Goal: Information Seeking & Learning: Learn about a topic

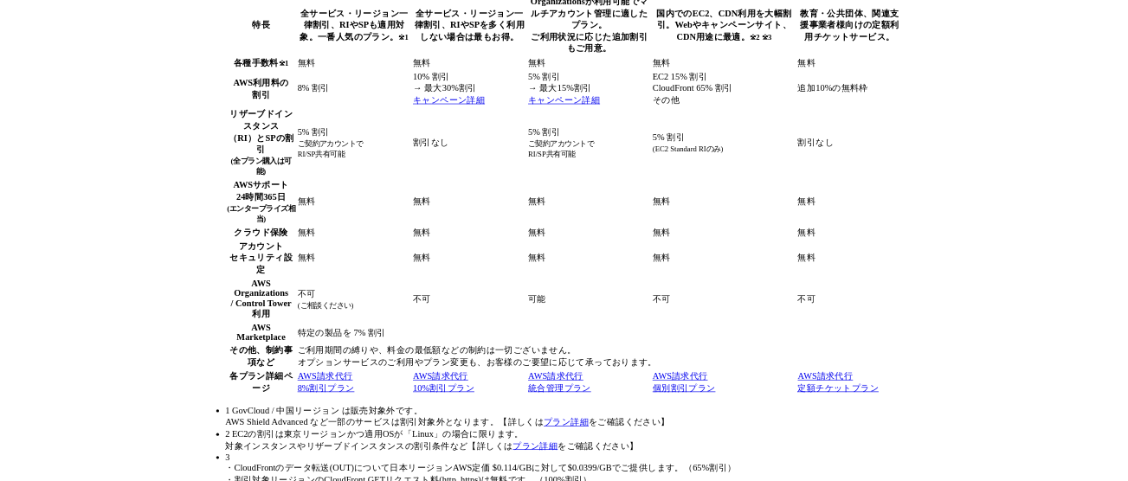
scroll to position [10344, 0]
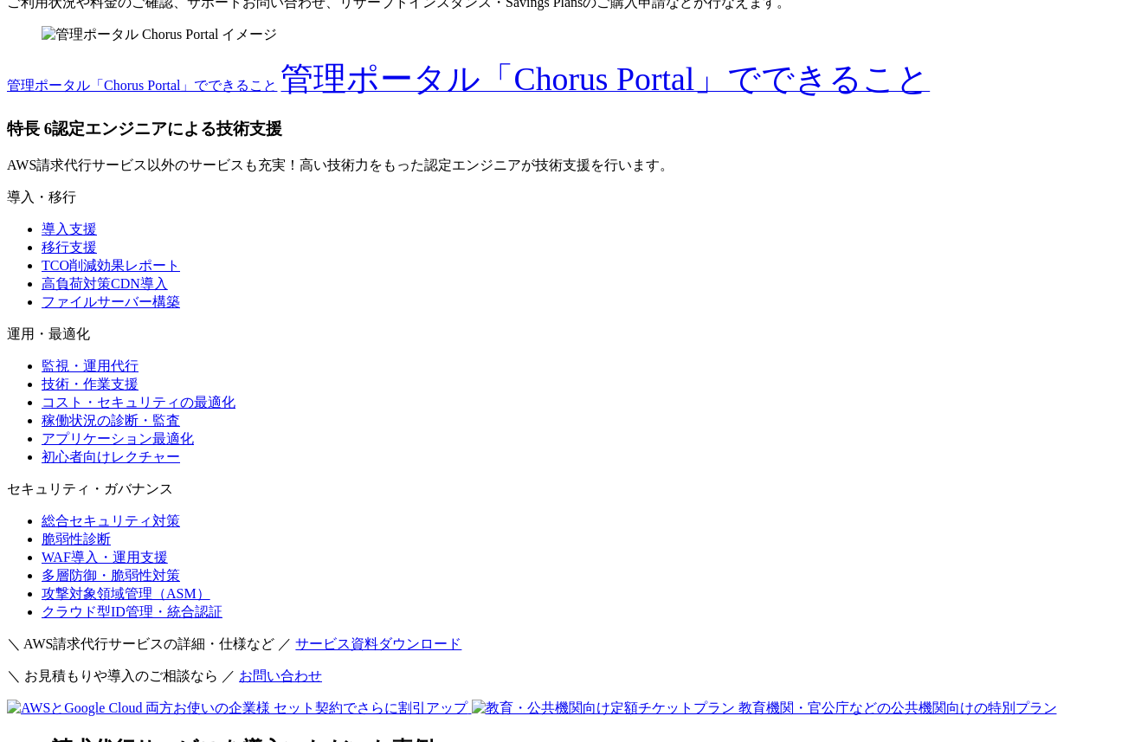
click at [12, 342] on section "AWS請求代行サービスの特長・メリット 特長 1 AWS利用料金が割引 特長 2 24時間365日の AWS技術サポートが 無料 (エンタープライズ相当) ※…" at bounding box center [564, 429] width 1114 height 4970
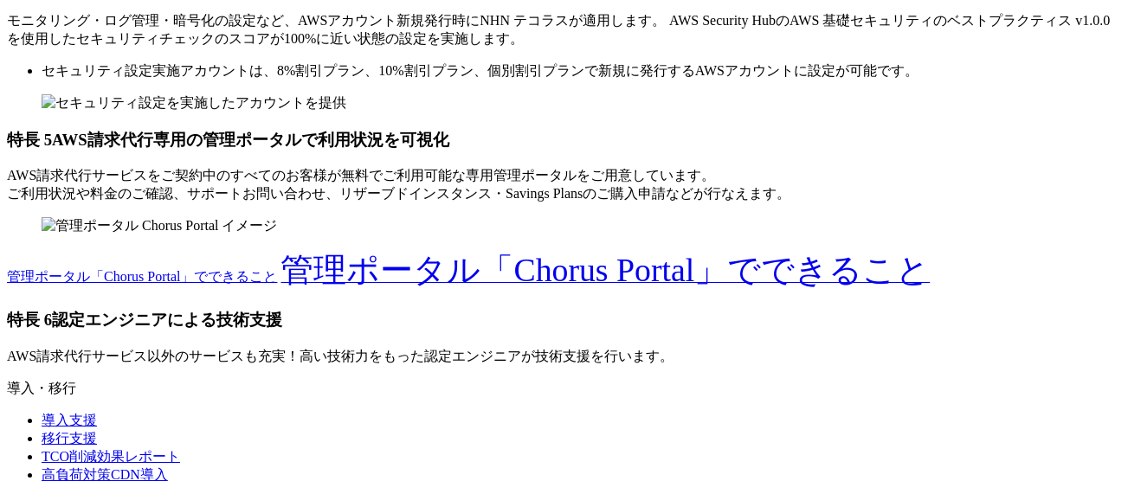
scroll to position [10157, 0]
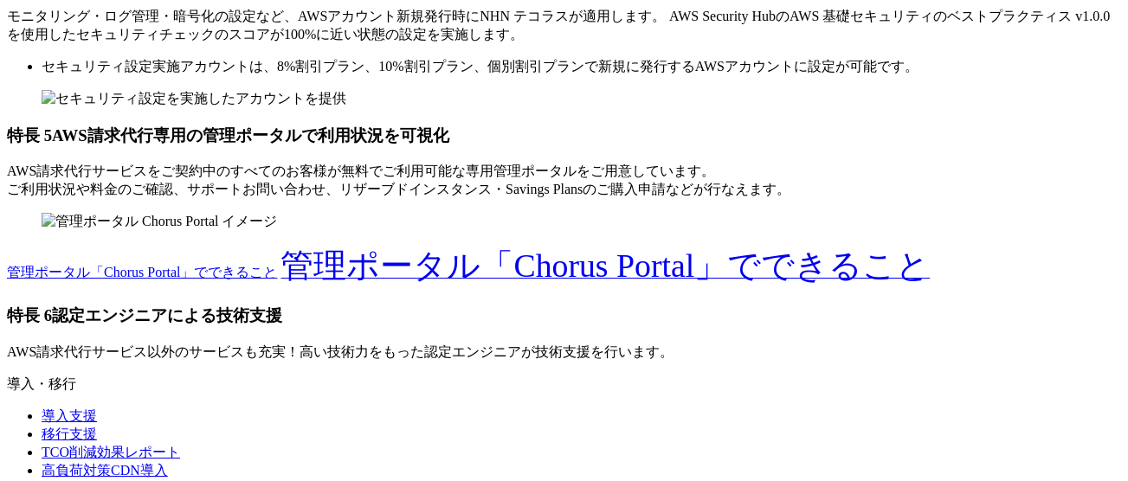
drag, startPoint x: 475, startPoint y: 199, endPoint x: 499, endPoint y: 199, distance: 23.4
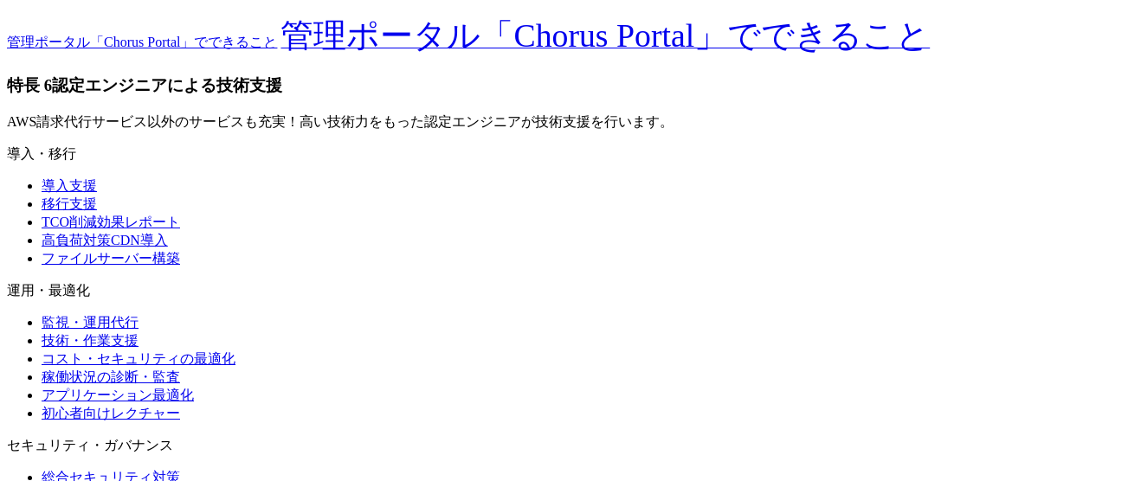
scroll to position [10379, 0]
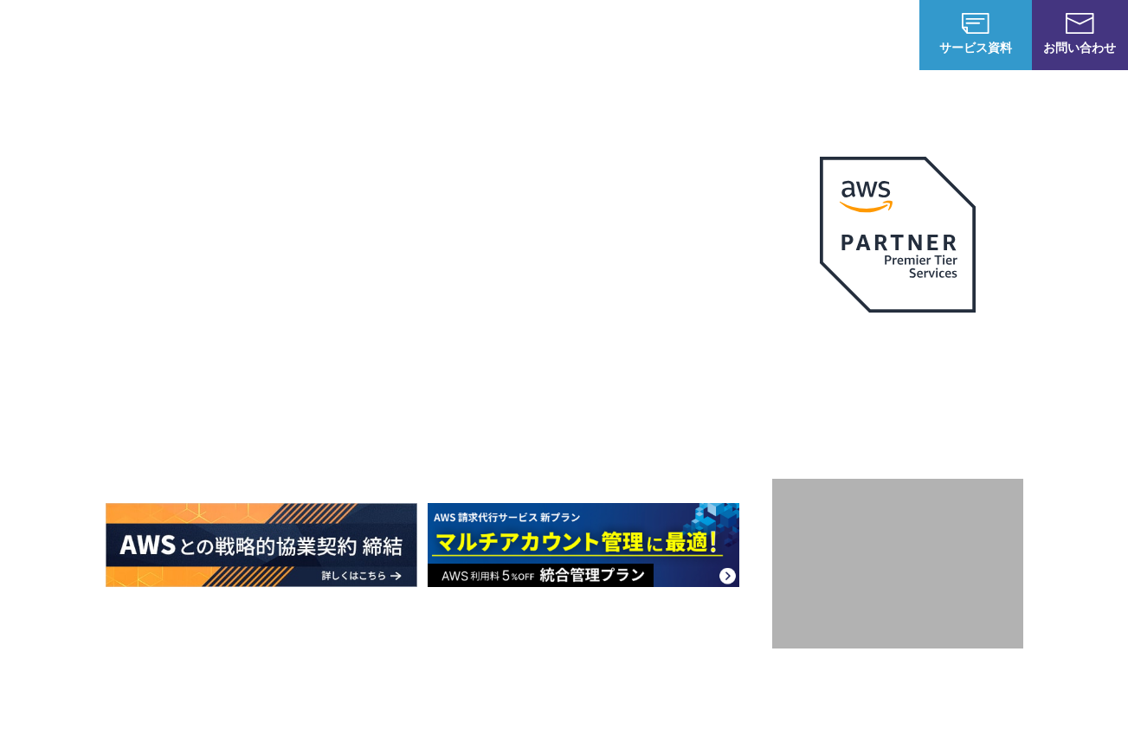
click at [218, 144] on link "AWS請求代行サービス" at bounding box center [180, 146] width 122 height 17
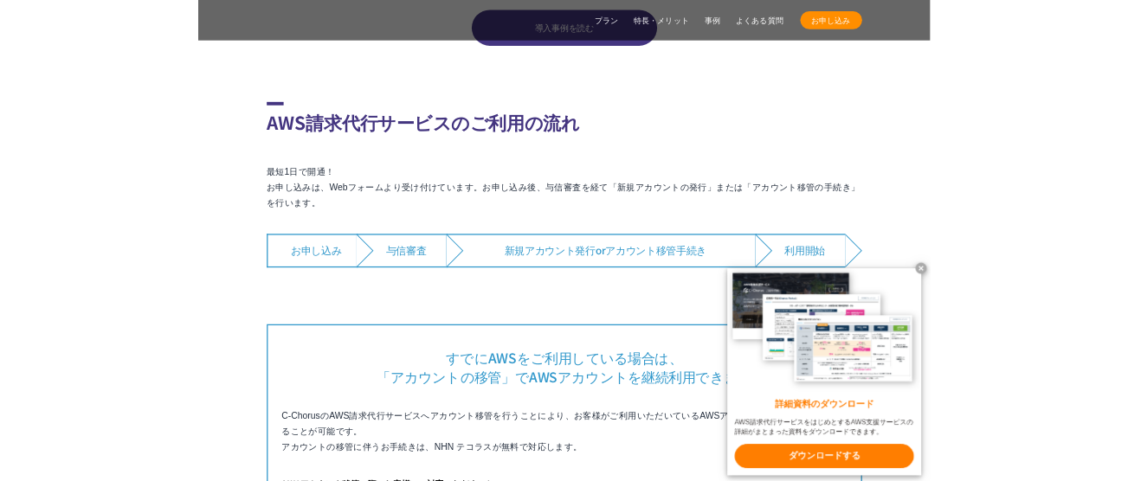
scroll to position [10149, 0]
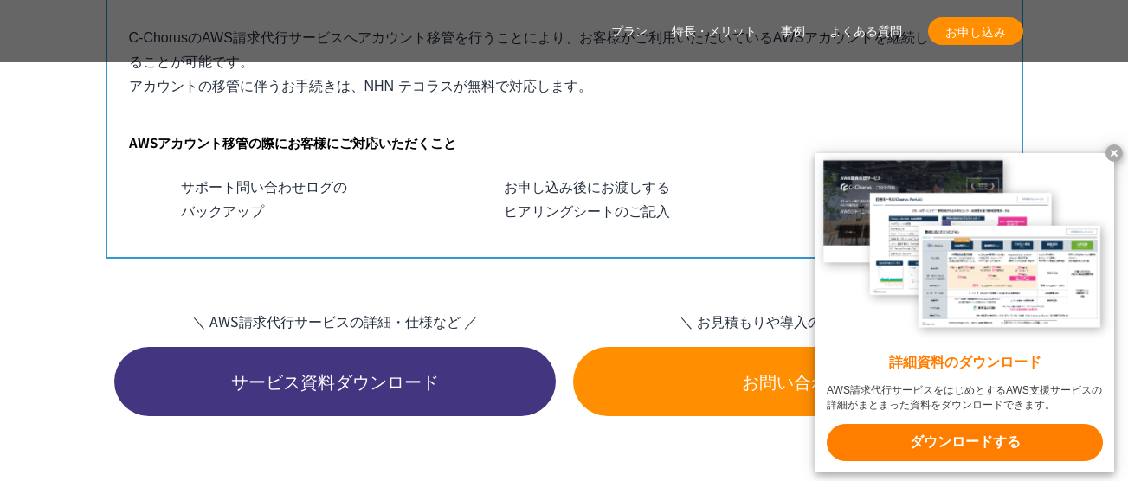
scroll to position [10879, 0]
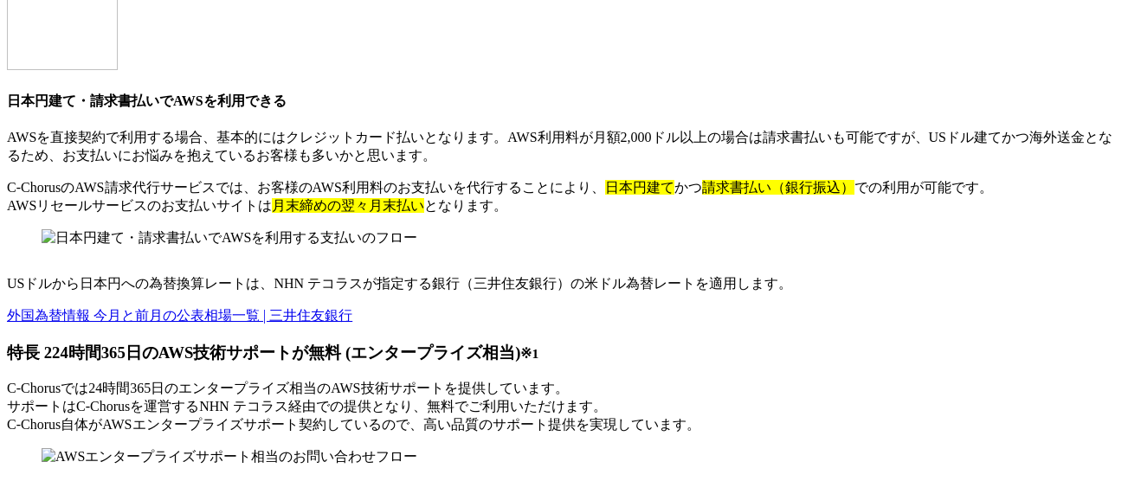
scroll to position [9227, 0]
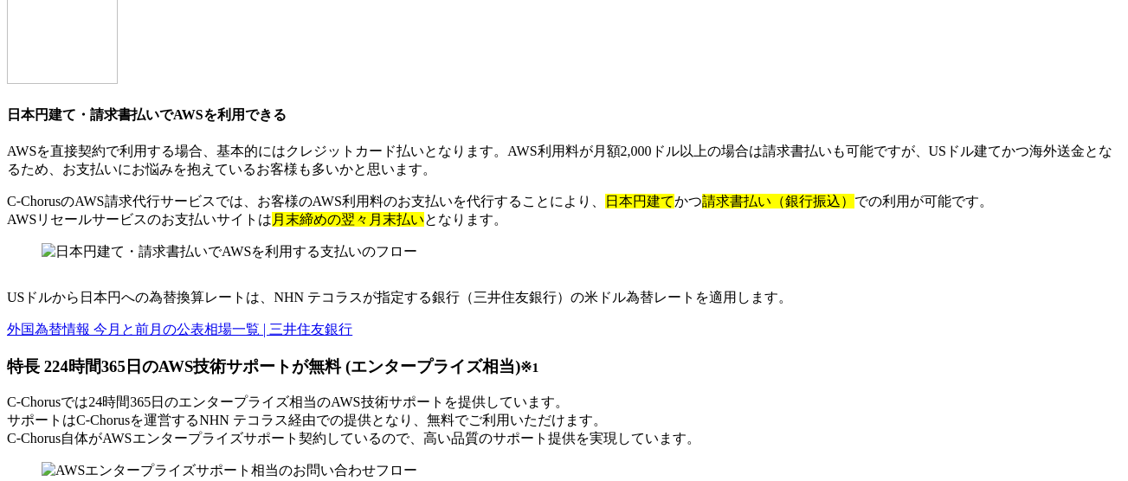
copy div "AWS支払い料金の値下げとテクニカルサポート代行が魅力"
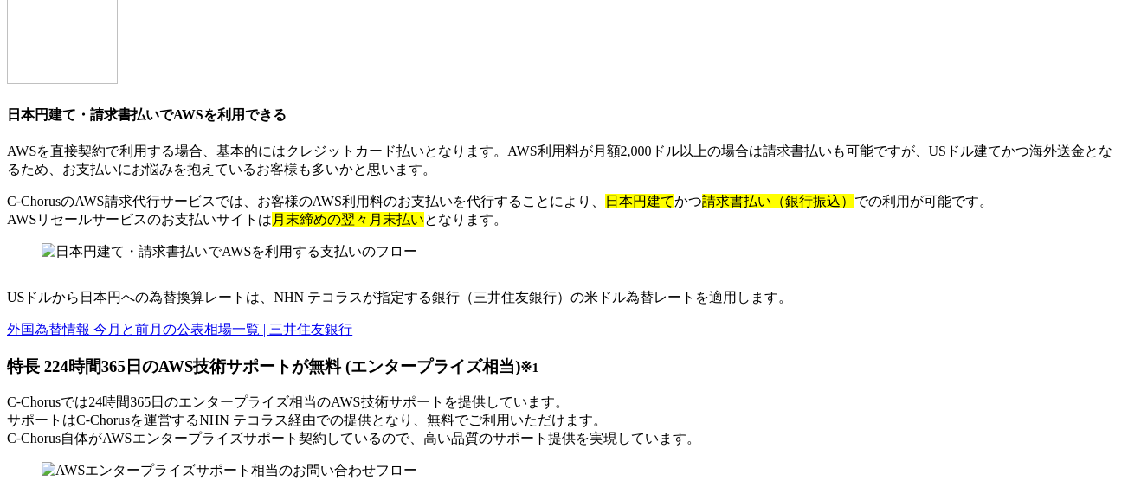
copy div "クレジットに代わるリセール契約でAWS費用を削減"
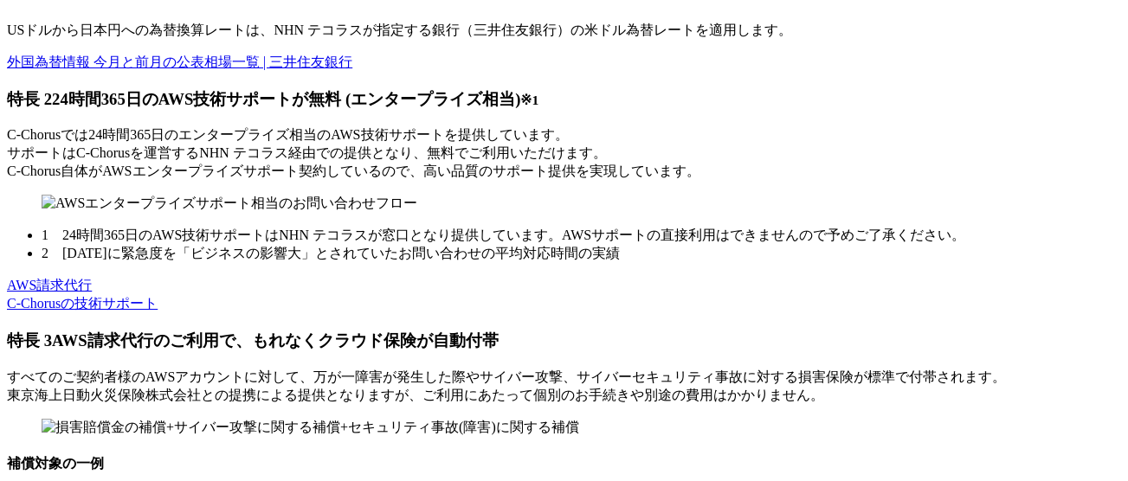
scroll to position [9512, 0]
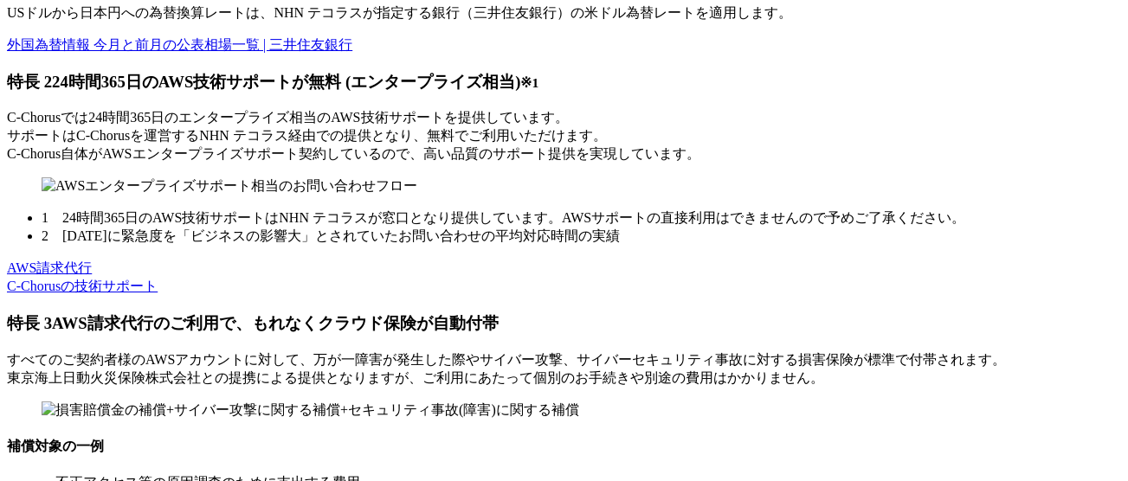
copy div "AWSが日本円請求書払い＋支払い額も割引に"
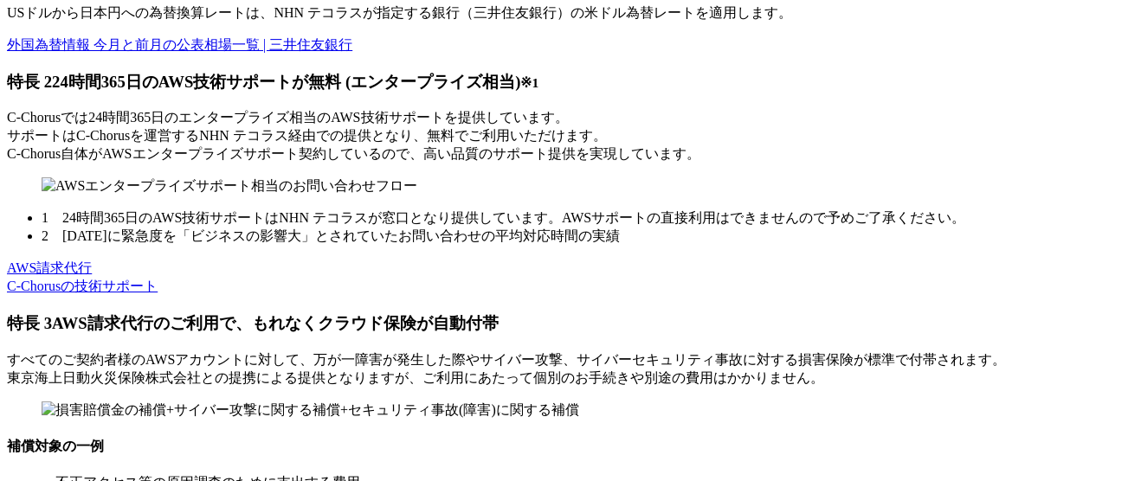
copy div "AWS Organizationsなど請求書発行代行の特典が充実"
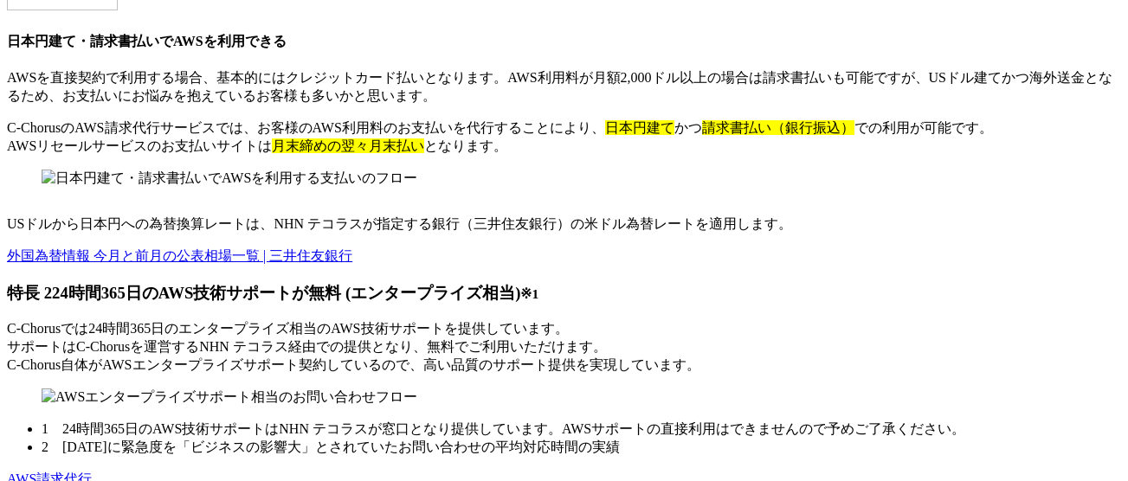
scroll to position [9262, 0]
